Goal: Task Accomplishment & Management: Manage account settings

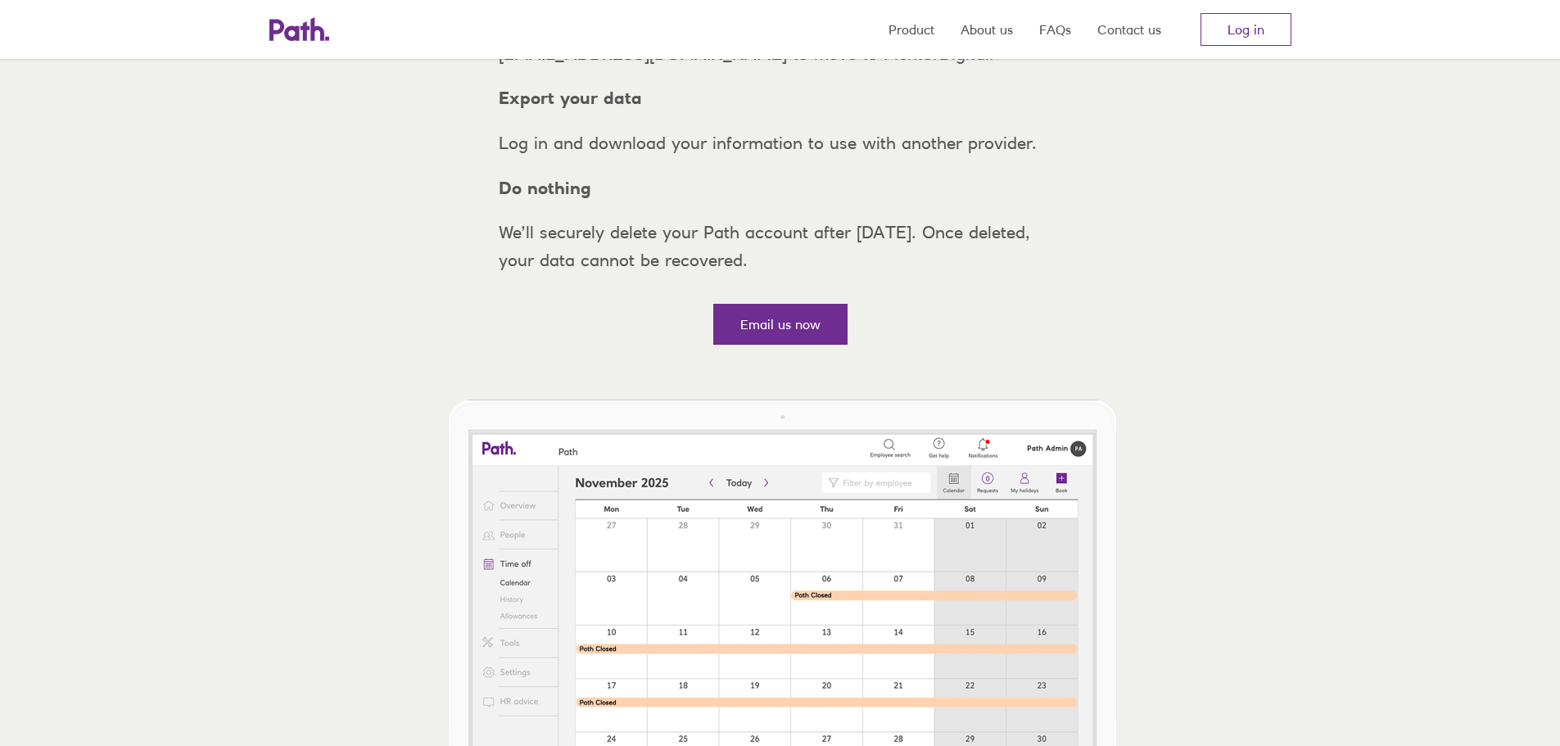
scroll to position [409, 0]
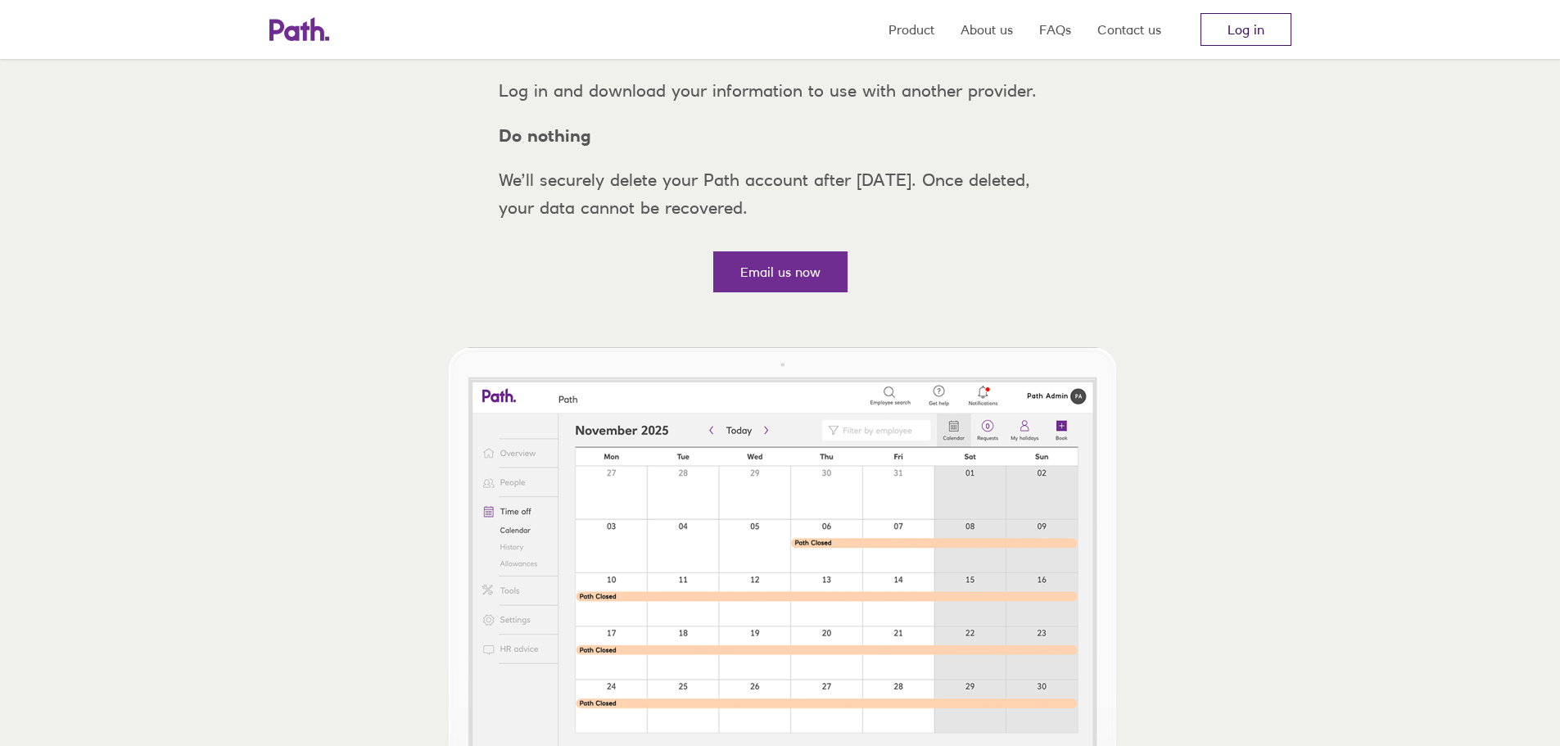
click at [1221, 32] on link "Log in" at bounding box center [1245, 29] width 91 height 33
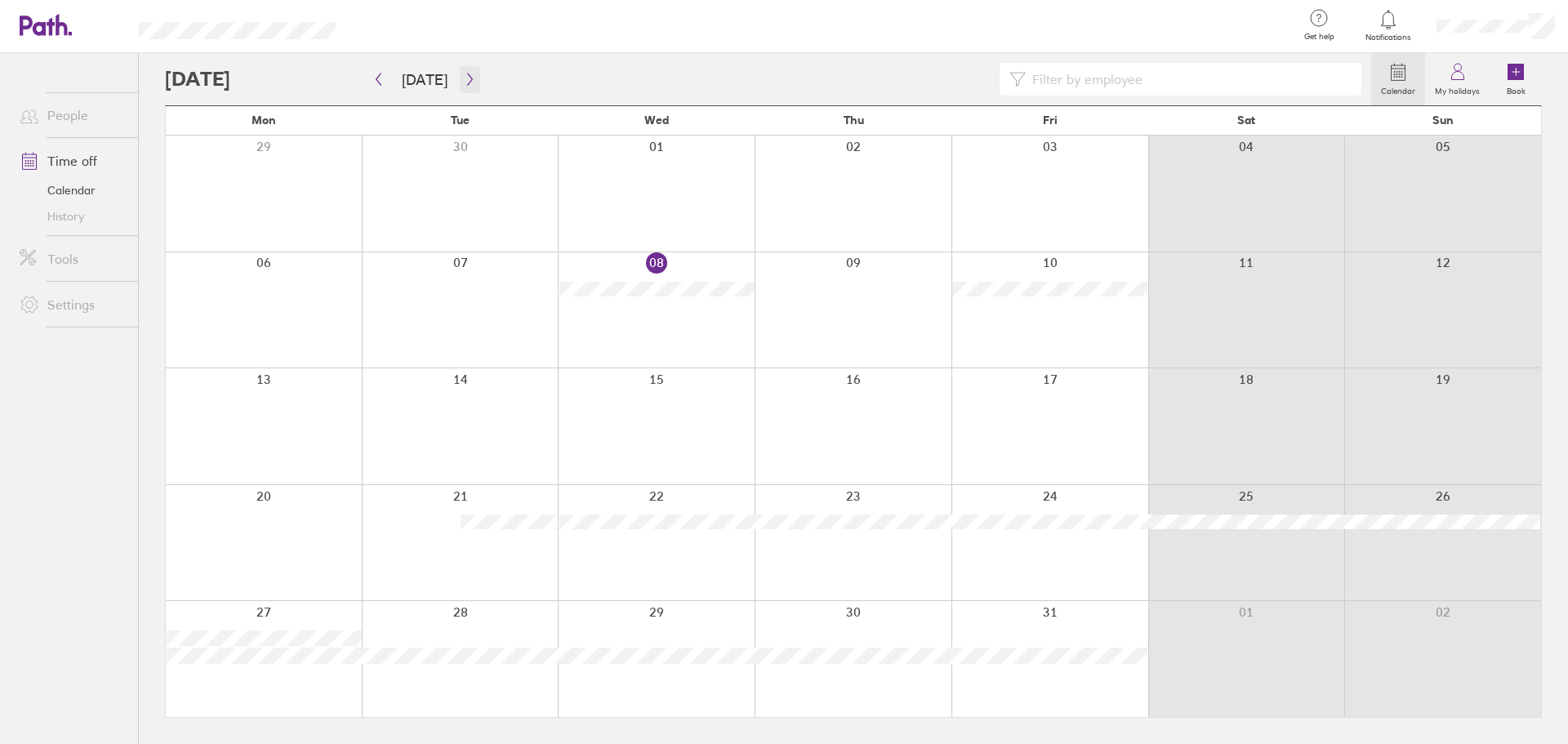
click at [461, 70] on button "button" at bounding box center [470, 79] width 20 height 27
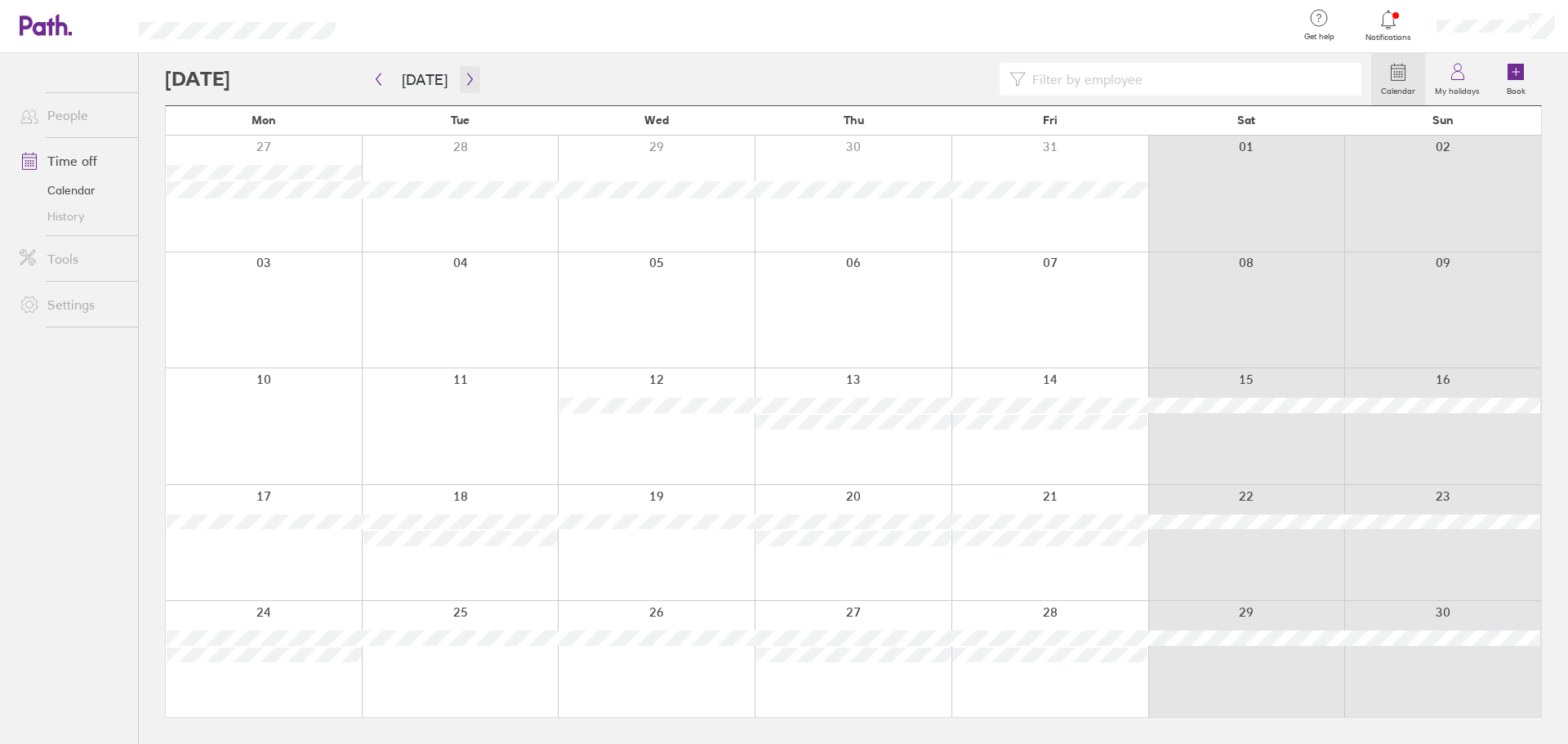
click at [461, 70] on button "button" at bounding box center [470, 79] width 20 height 27
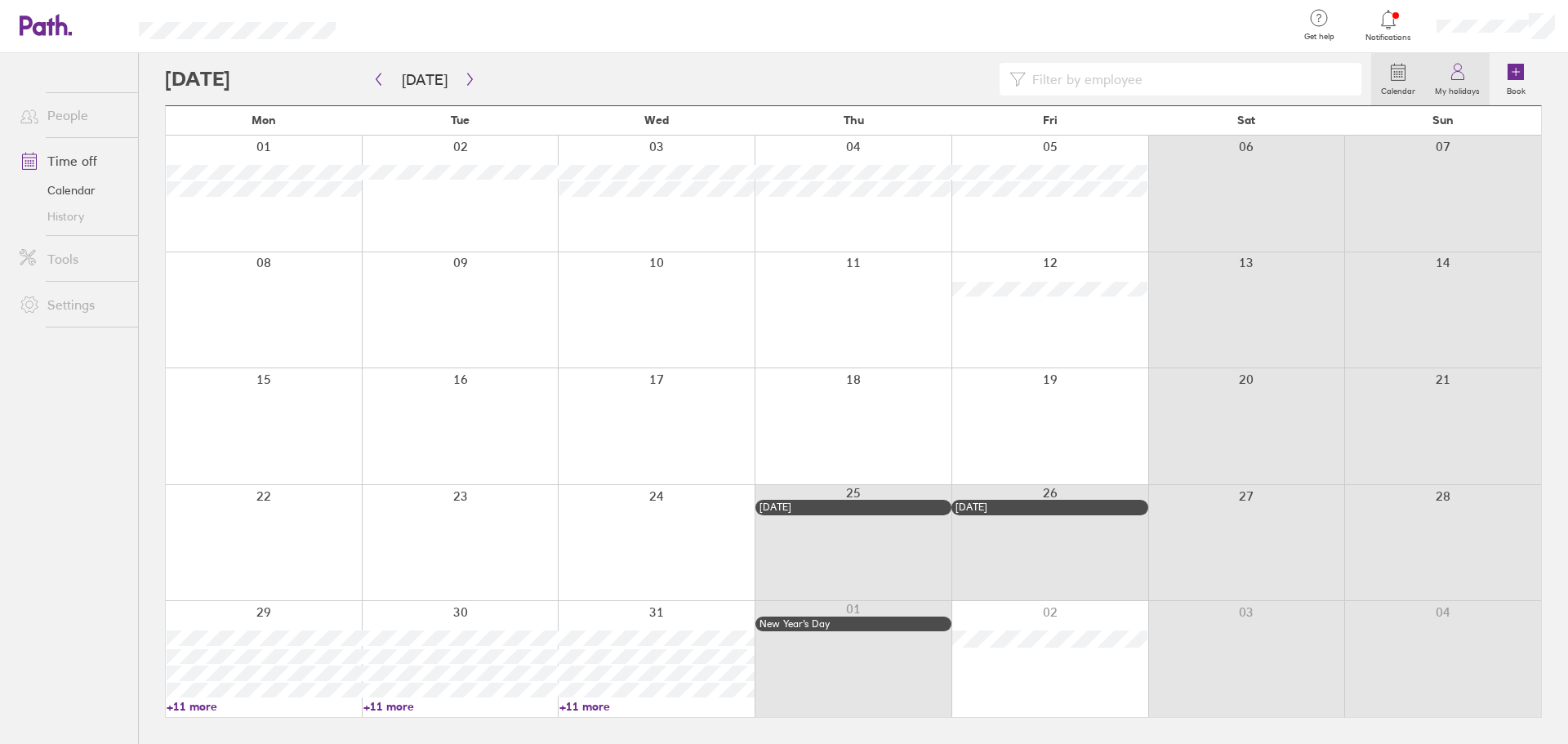
click at [1455, 82] on label "My holidays" at bounding box center [1457, 89] width 65 height 15
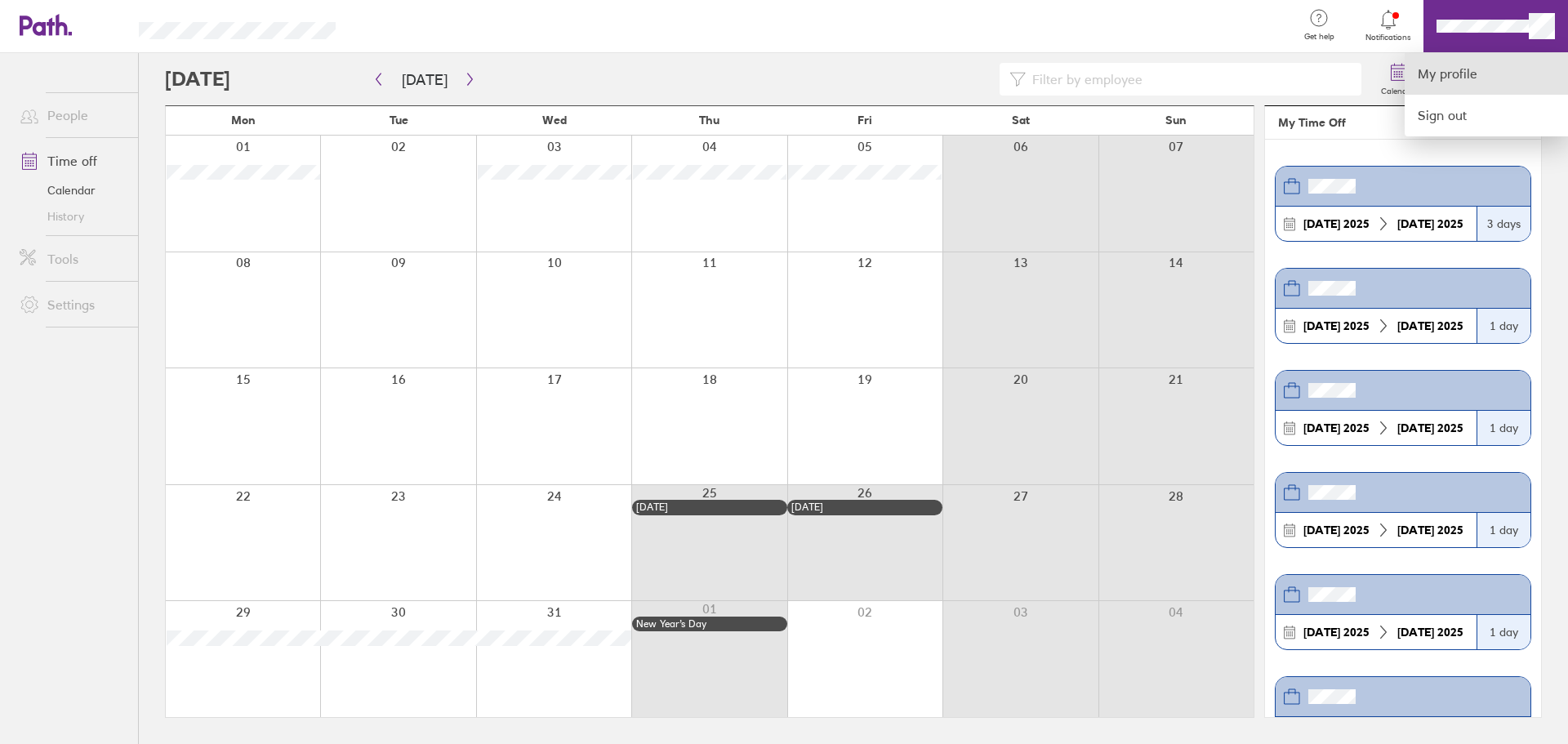
click at [1497, 61] on link "My profile" at bounding box center [1486, 74] width 164 height 42
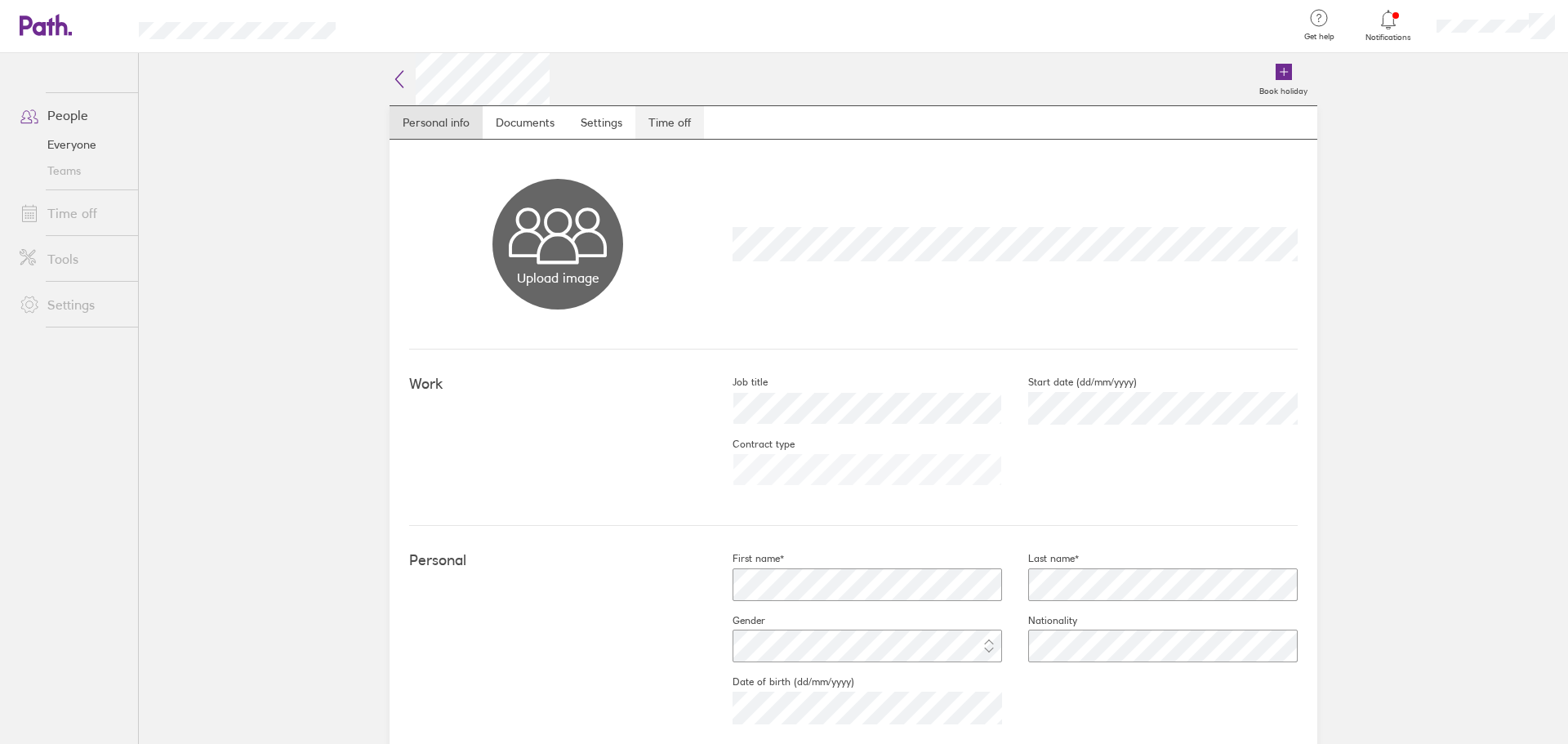
drag, startPoint x: 692, startPoint y: 102, endPoint x: 671, endPoint y: 127, distance: 32.6
click at [691, 102] on div "Book holiday" at bounding box center [934, 79] width 768 height 52
click at [671, 127] on link "Time off" at bounding box center [669, 122] width 69 height 33
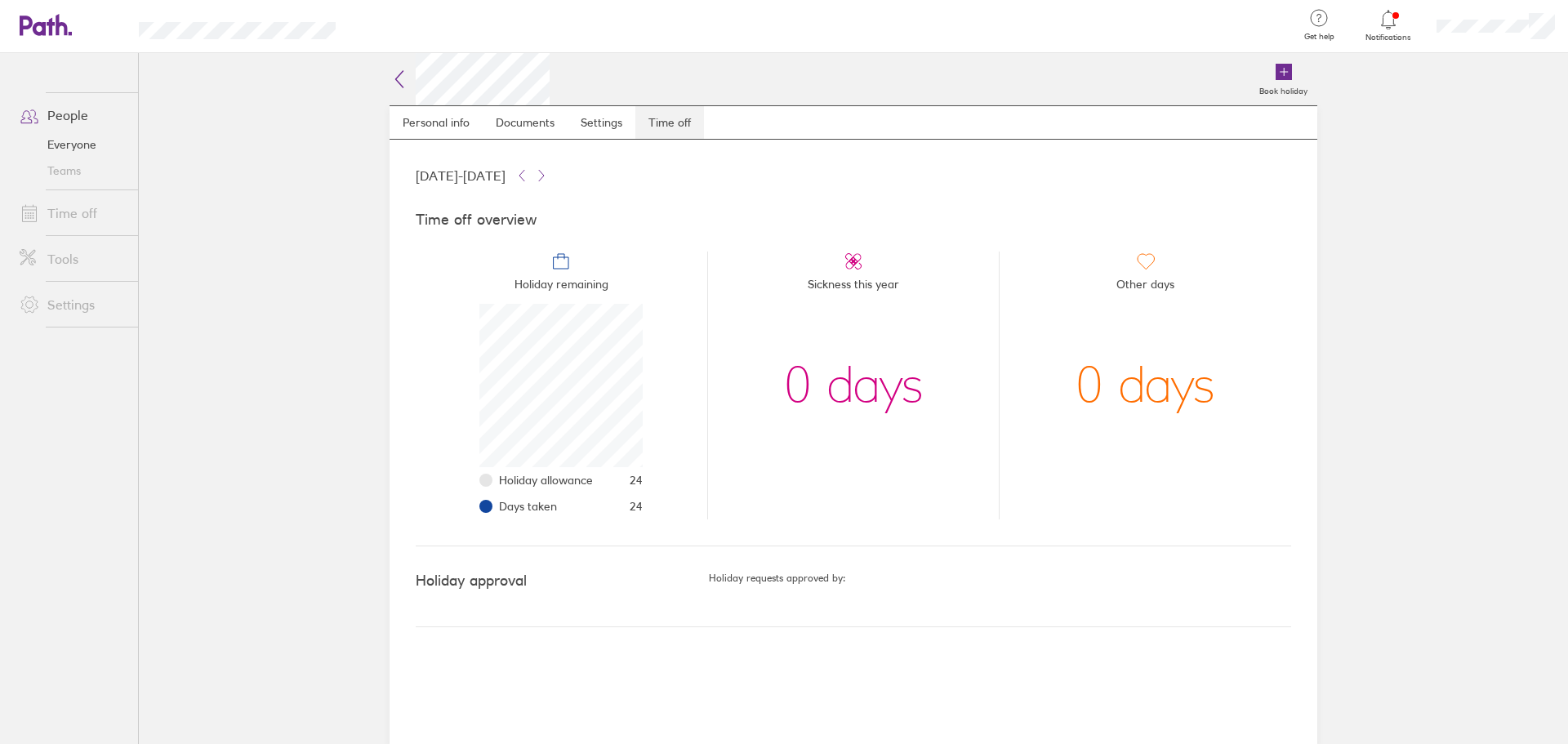
scroll to position [164, 164]
click at [52, 26] on icon at bounding box center [37, 26] width 35 height 20
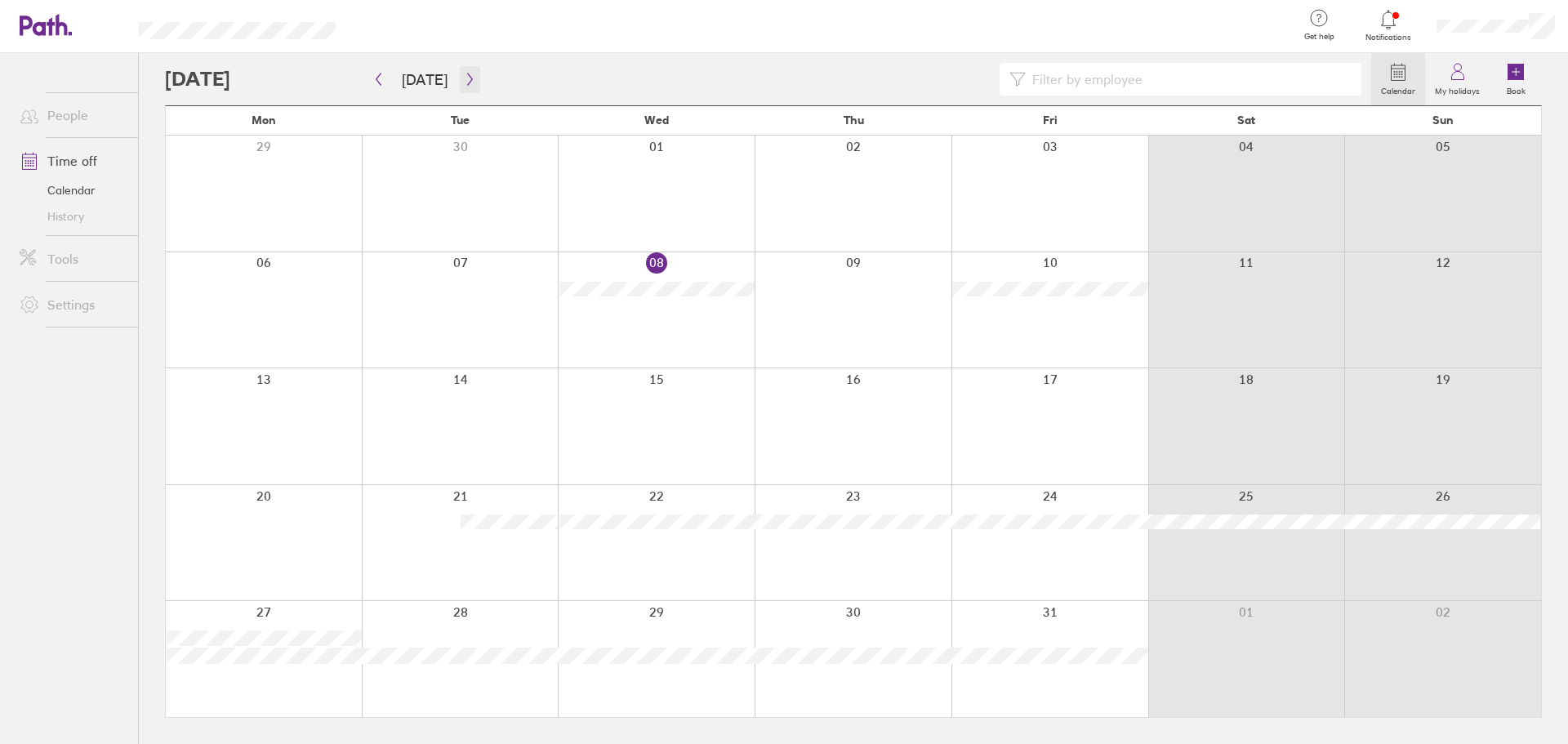
click at [464, 84] on icon "button" at bounding box center [470, 79] width 12 height 13
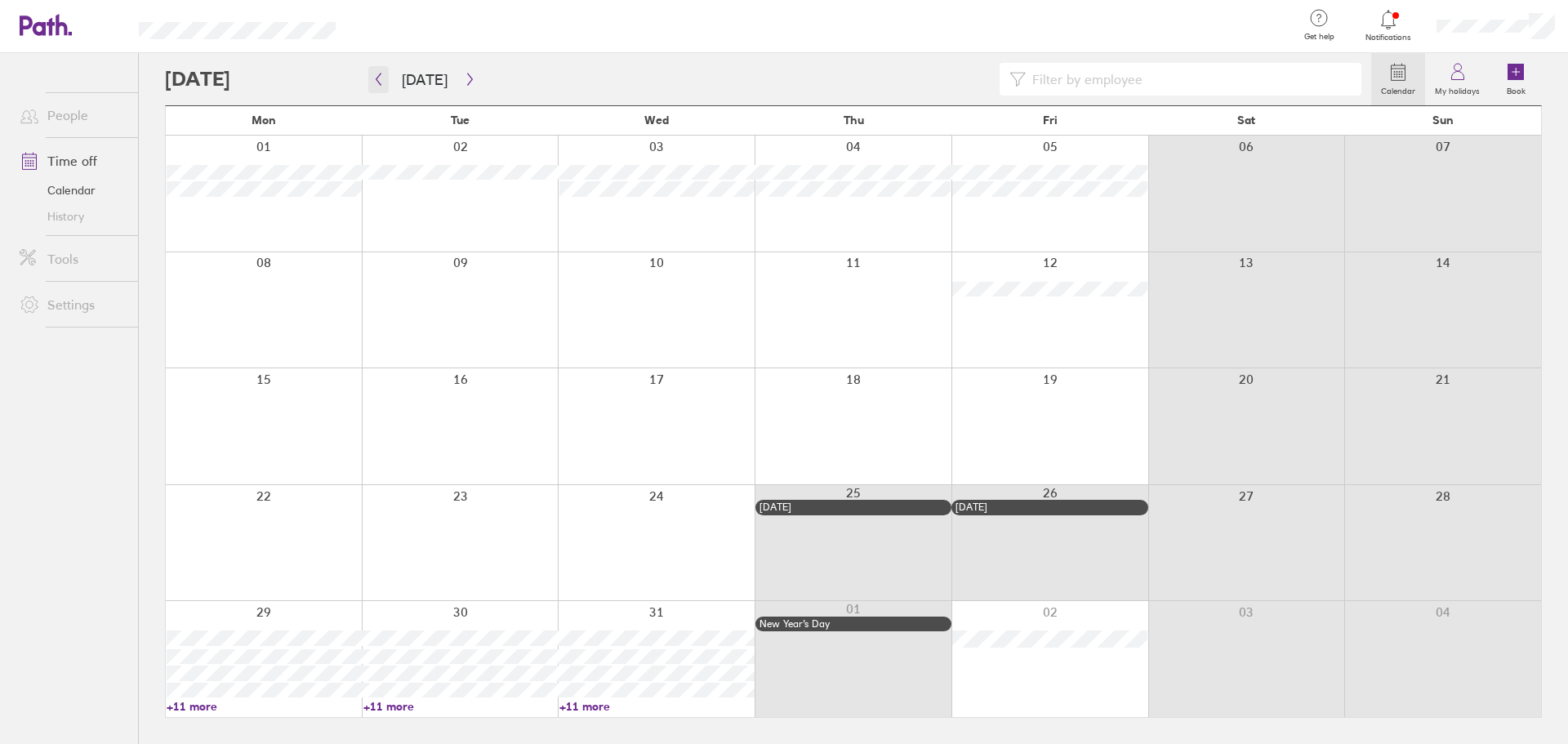
click at [376, 80] on icon "button" at bounding box center [378, 79] width 12 height 13
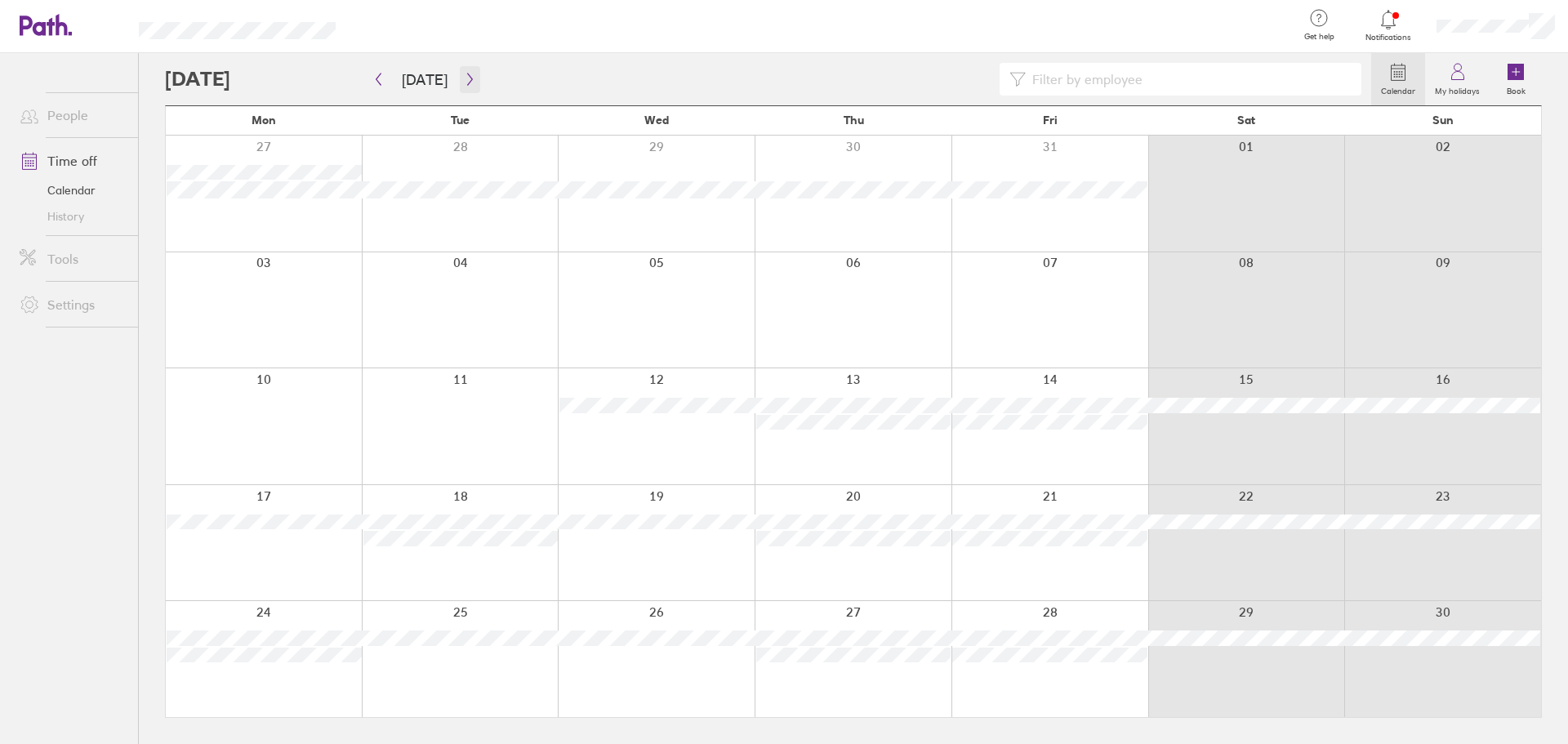
click at [466, 79] on icon "button" at bounding box center [470, 79] width 12 height 13
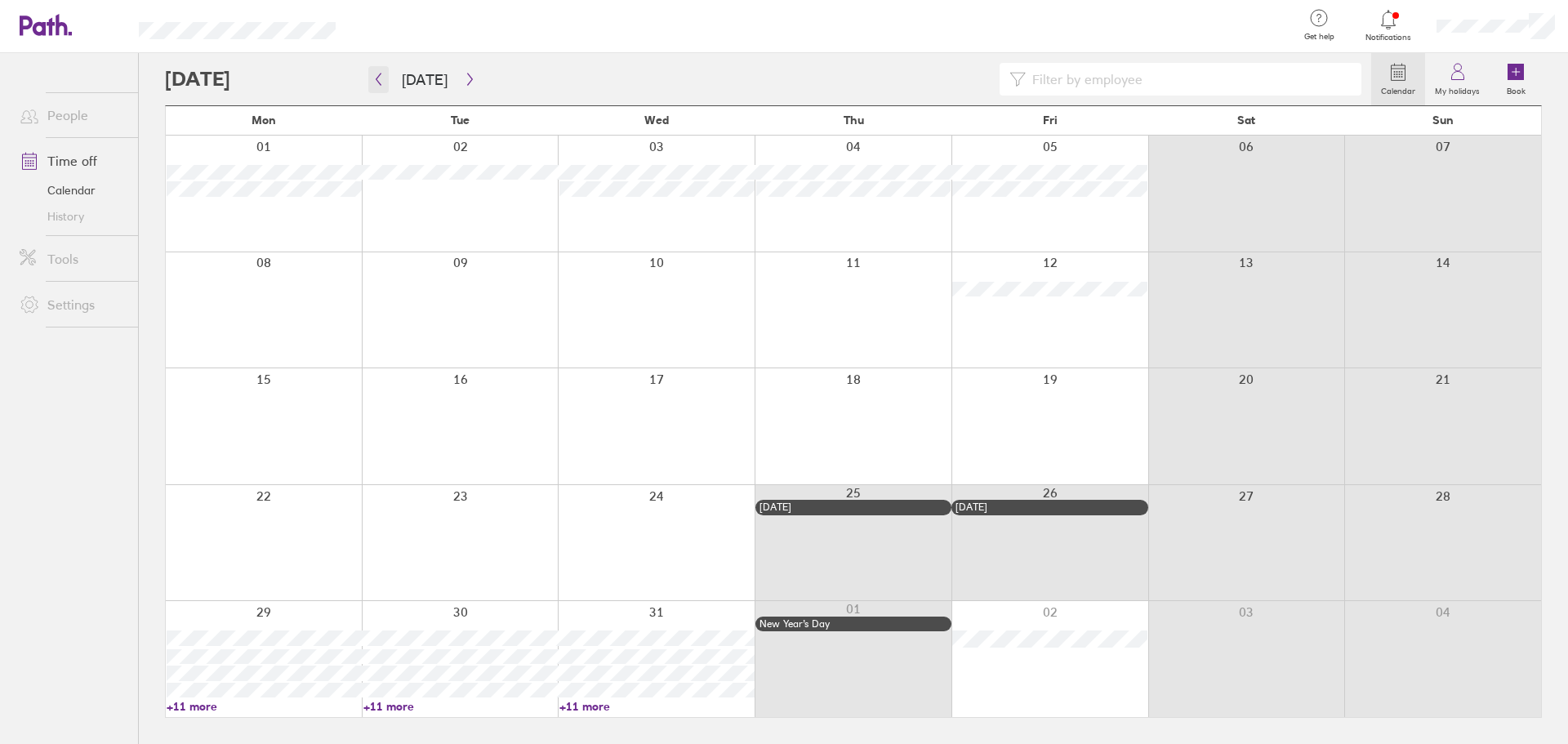
click at [381, 74] on icon "button" at bounding box center [378, 80] width 5 height 12
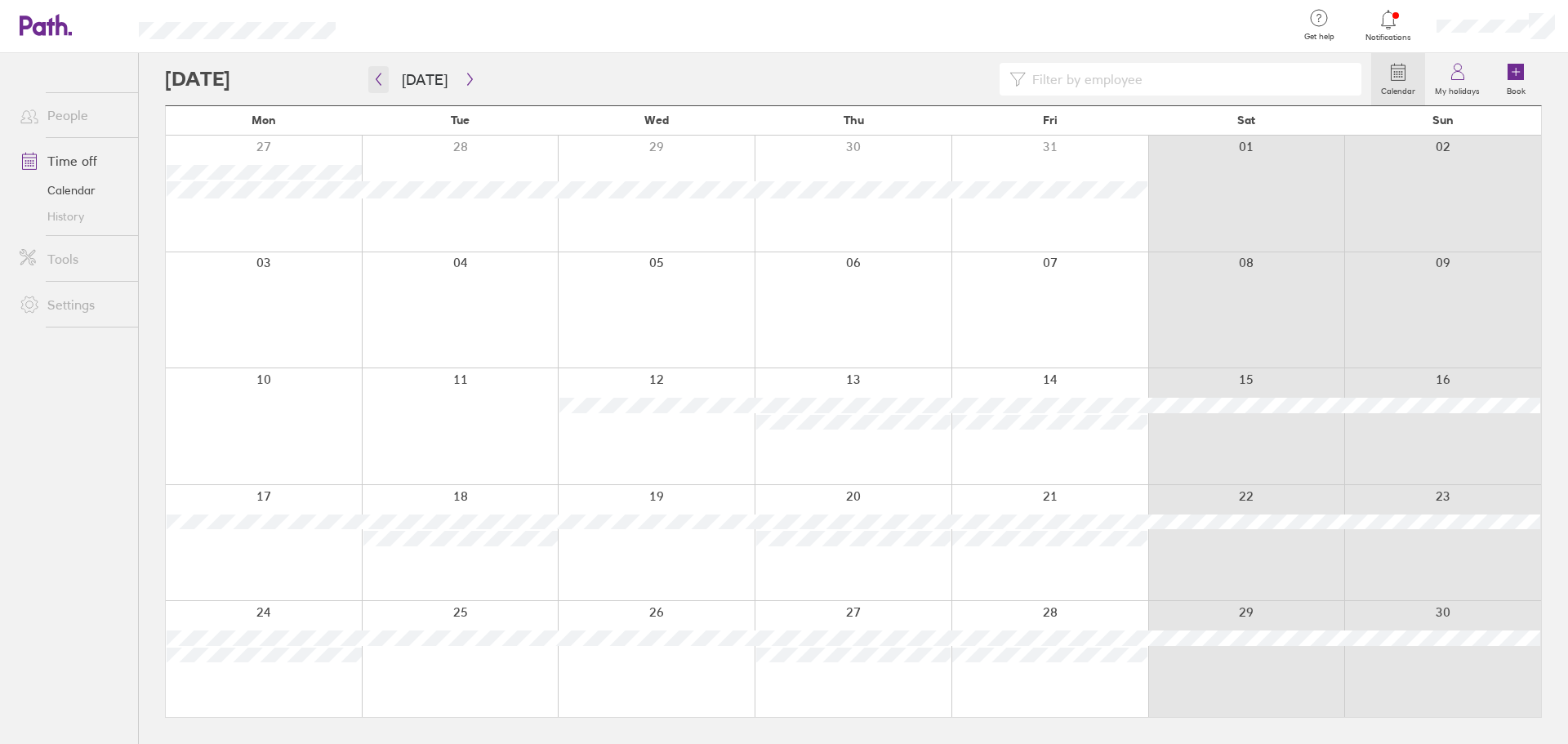
click at [382, 73] on icon "button" at bounding box center [378, 79] width 12 height 13
click at [471, 89] on button "button" at bounding box center [470, 79] width 20 height 27
click at [466, 89] on button "button" at bounding box center [470, 79] width 20 height 27
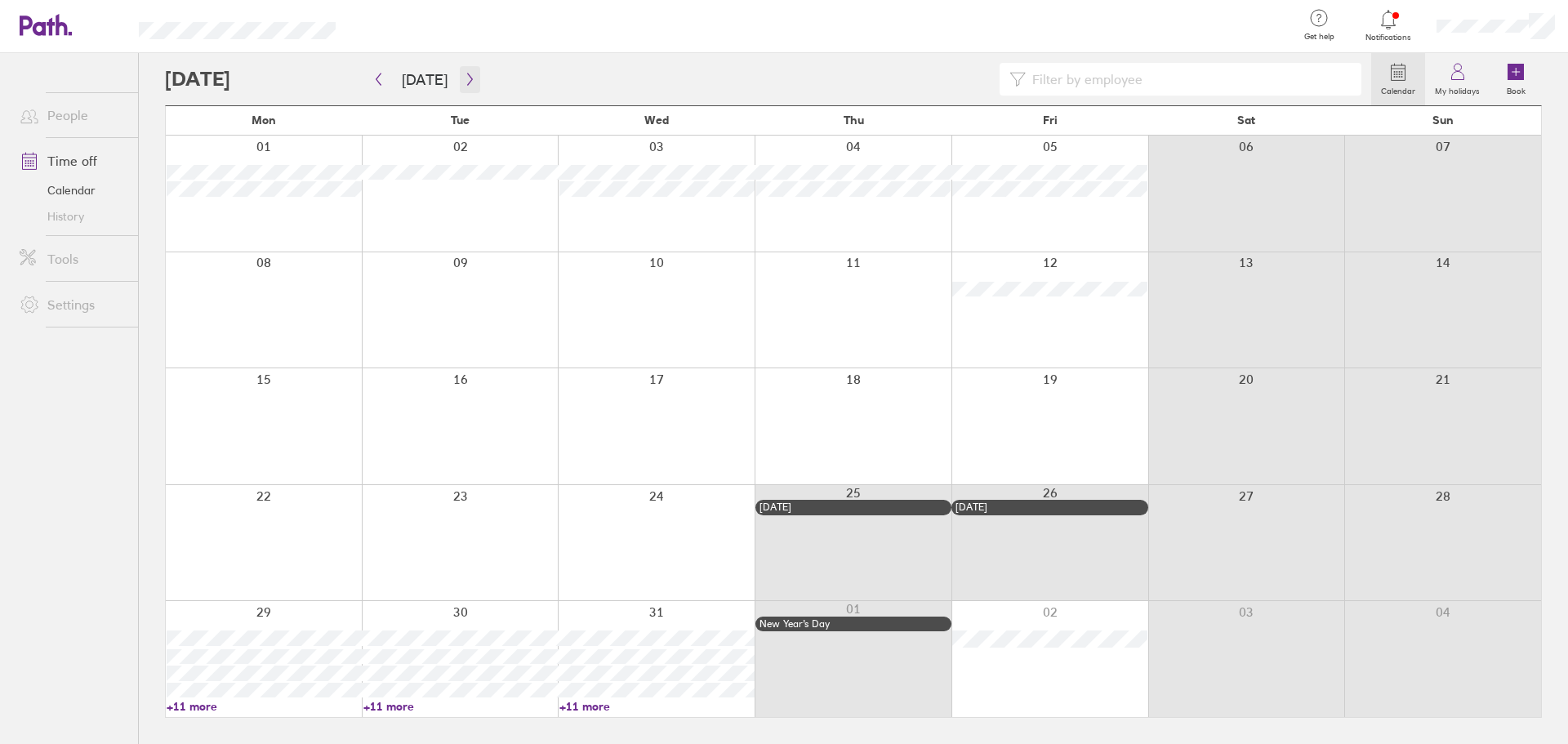
click at [464, 73] on icon "button" at bounding box center [470, 79] width 12 height 13
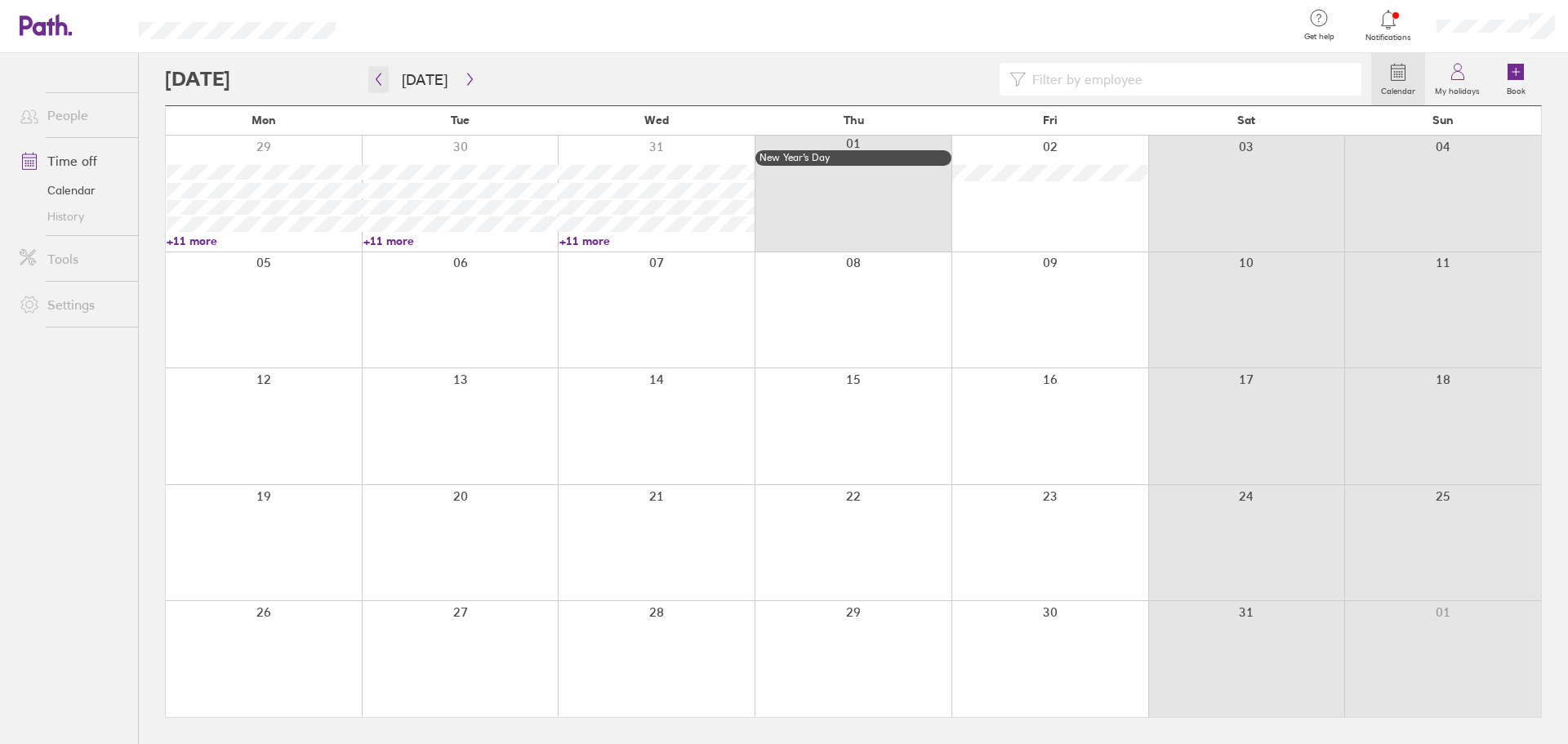
click at [376, 79] on icon "button" at bounding box center [378, 80] width 5 height 12
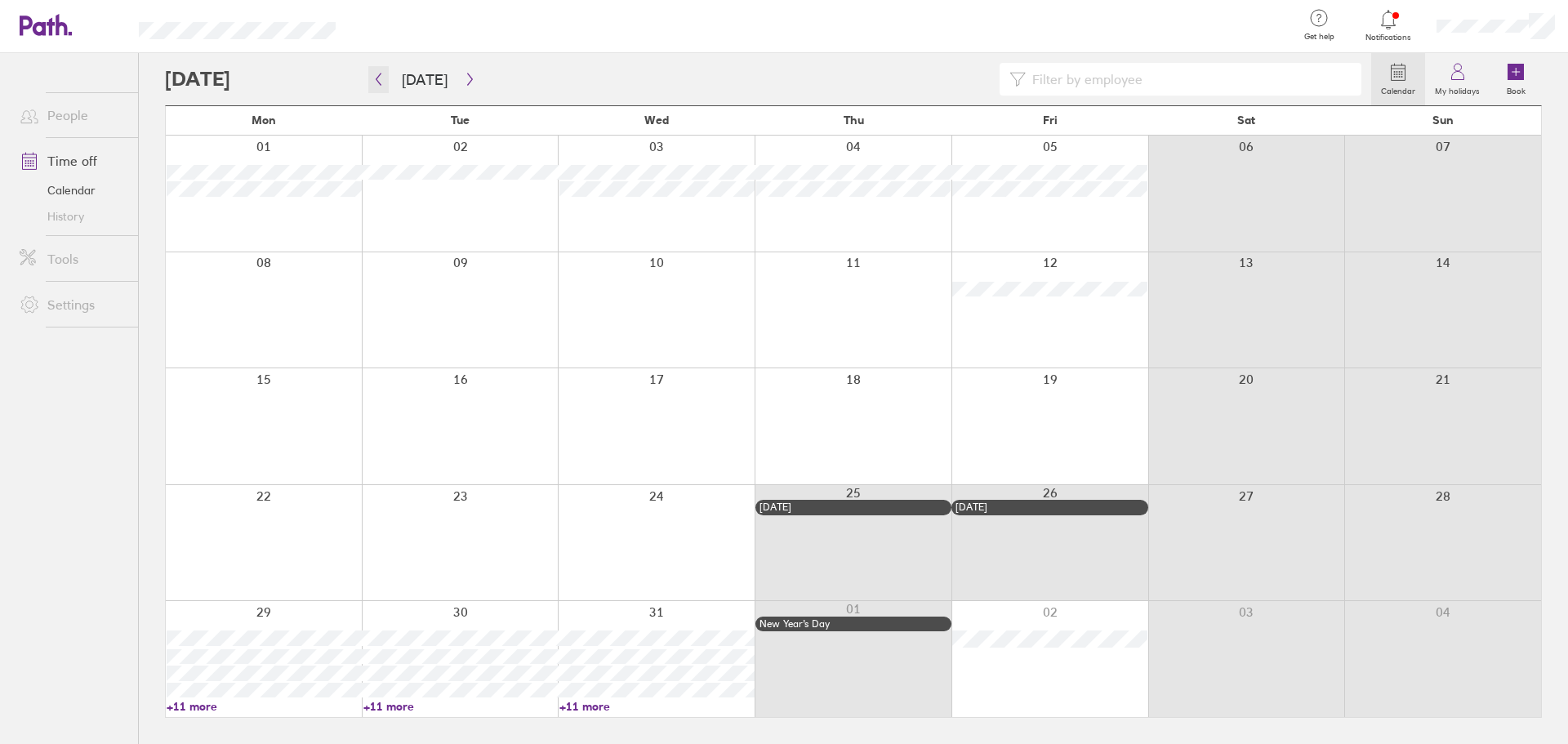
click at [376, 81] on icon "button" at bounding box center [378, 79] width 12 height 13
